Goal: Task Accomplishment & Management: Use online tool/utility

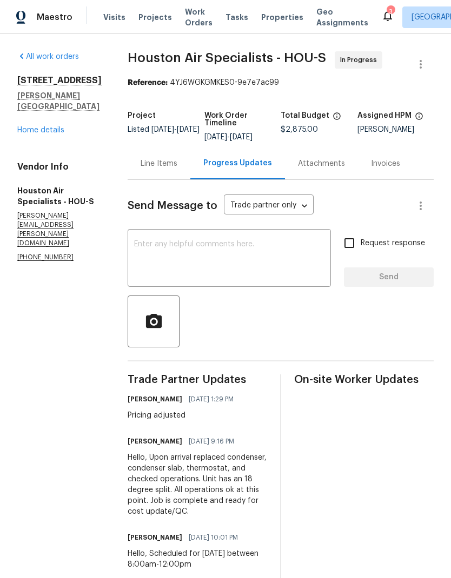
click at [175, 172] on div "Line Items" at bounding box center [159, 164] width 63 height 32
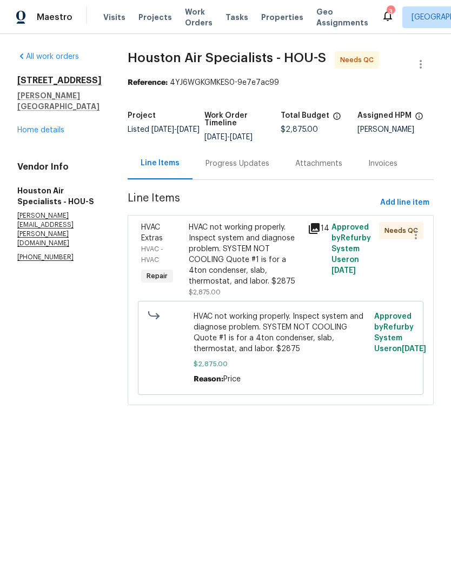
click at [223, 255] on div "HVAC not working properly. Inspect system and diagnose problem. SYSTEM NOT COOL…" at bounding box center [245, 254] width 112 height 65
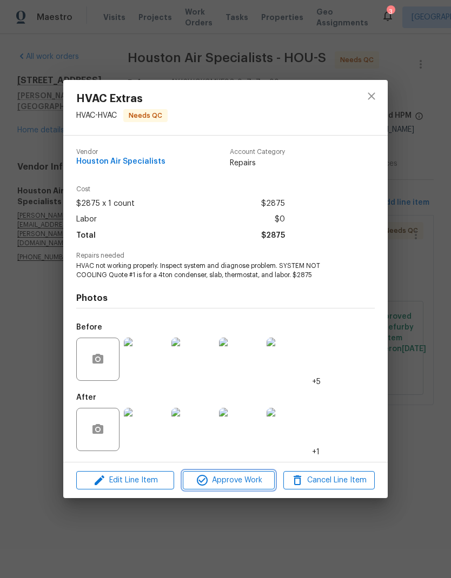
click at [248, 484] on span "Approve Work" at bounding box center [228, 481] width 85 height 14
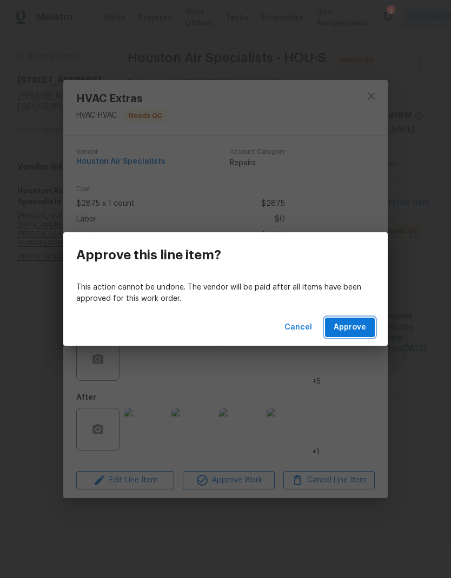
click at [353, 329] on span "Approve" at bounding box center [349, 328] width 32 height 14
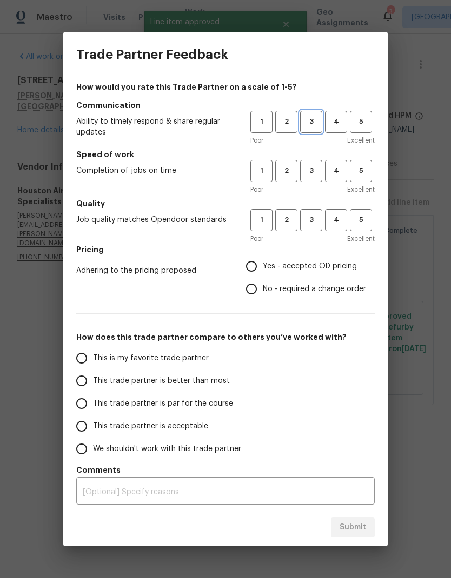
click at [313, 126] on span "3" at bounding box center [311, 122] width 20 height 12
click at [312, 174] on span "3" at bounding box center [311, 171] width 20 height 12
click at [309, 221] on span "3" at bounding box center [311, 220] width 20 height 12
click at [258, 267] on input "Yes - accepted OD pricing" at bounding box center [251, 266] width 23 height 23
radio input "true"
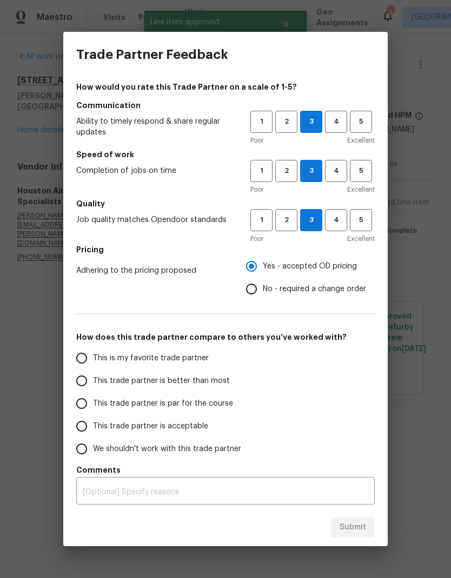
click at [84, 403] on input "This trade partner is par for the course" at bounding box center [81, 403] width 23 height 23
click at [361, 527] on span "Submit" at bounding box center [352, 528] width 26 height 14
radio input "true"
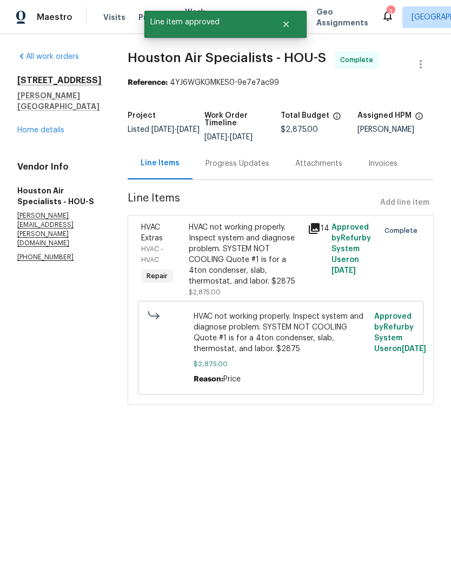
radio input "false"
